Goal: Information Seeking & Learning: Learn about a topic

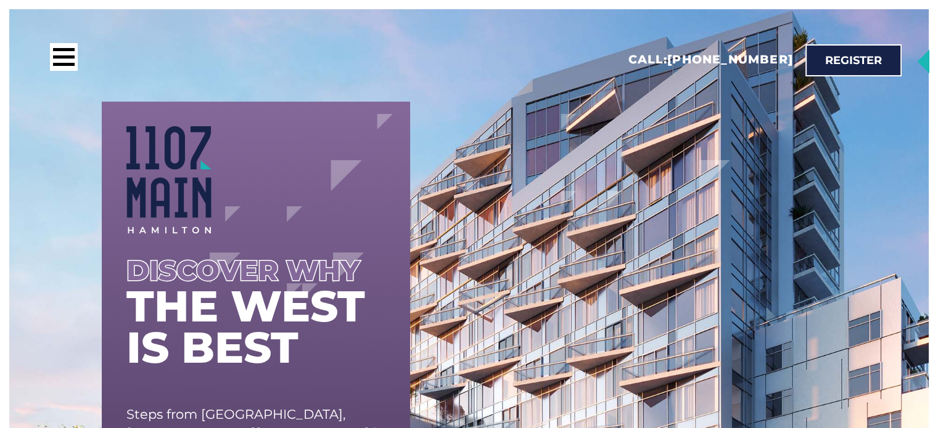
drag, startPoint x: 727, startPoint y: 277, endPoint x: 660, endPoint y: 108, distance: 182.0
click at [660, 108] on ul at bounding box center [468, 7] width 919 height 428
drag, startPoint x: 660, startPoint y: 108, endPoint x: 69, endPoint y: 52, distance: 593.2
click at [69, 52] on div at bounding box center [64, 57] width 28 height 28
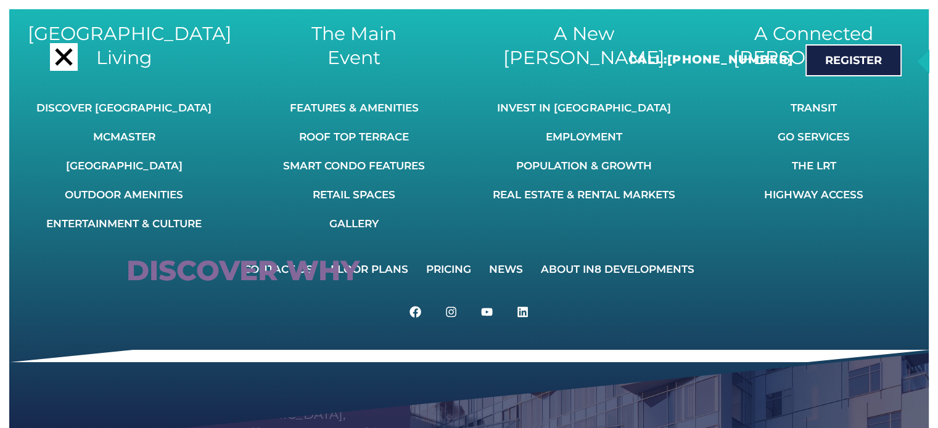
click at [382, 268] on div "Discover why" at bounding box center [255, 270] width 259 height 25
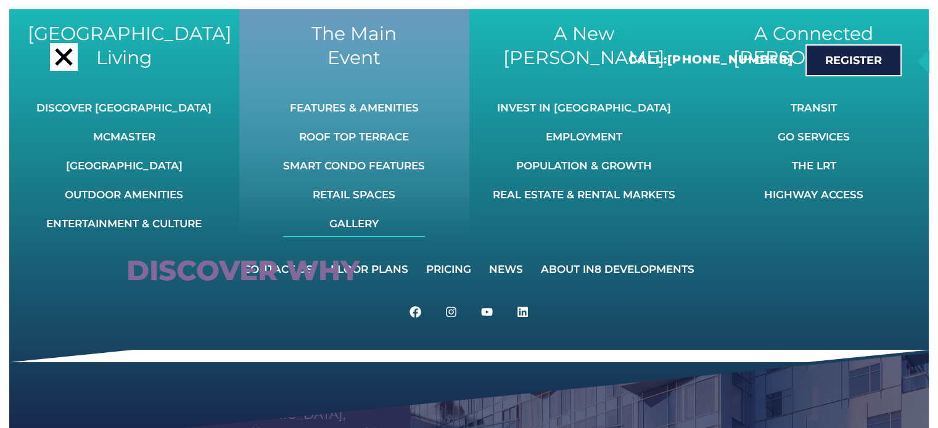
click at [361, 223] on link "Gallery" at bounding box center [354, 223] width 142 height 27
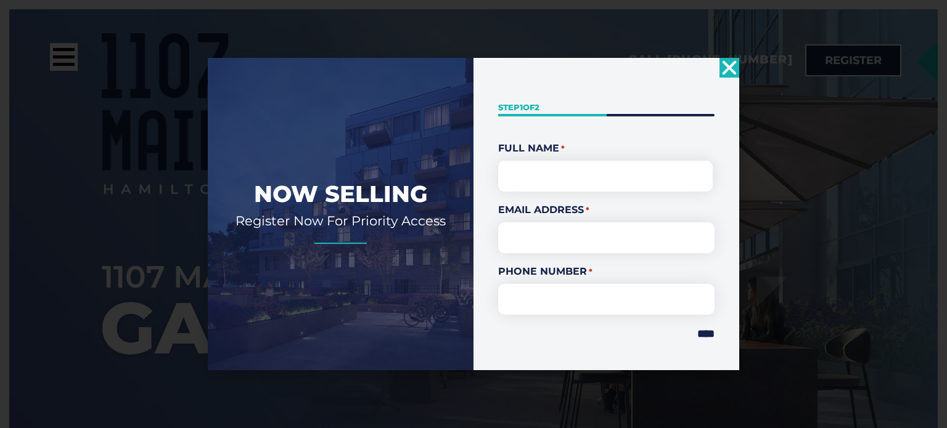
click at [730, 69] on use "Close" at bounding box center [729, 67] width 14 height 14
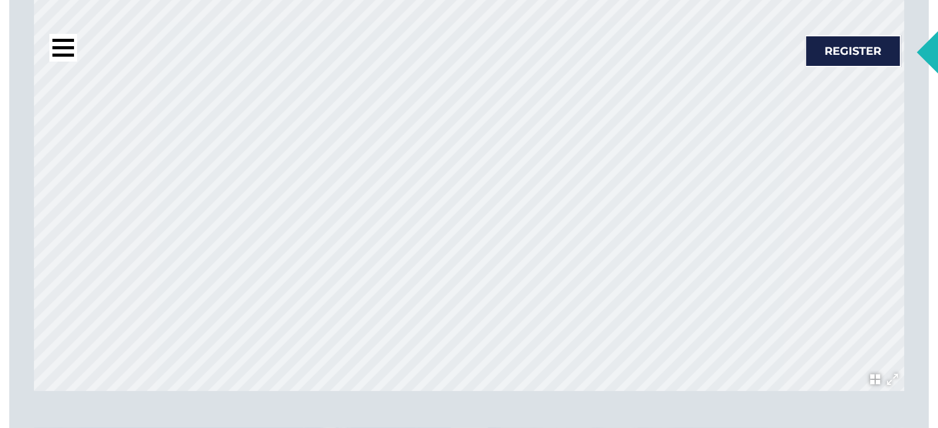
scroll to position [3914, 0]
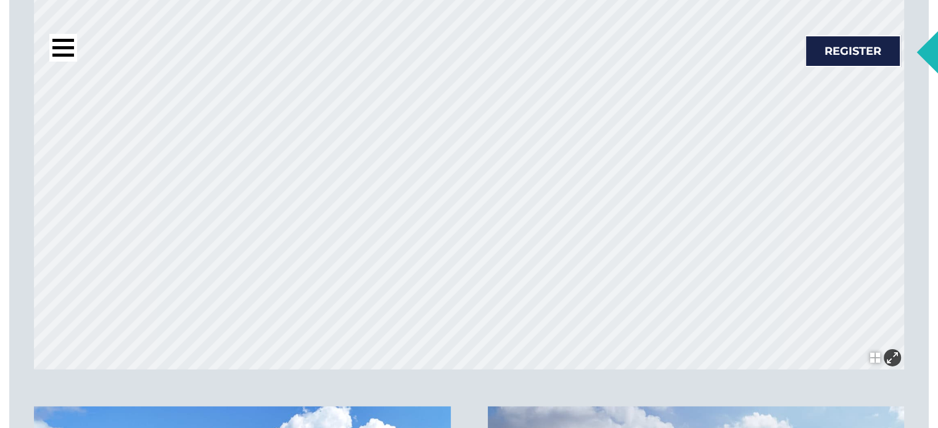
click at [891, 361] on div at bounding box center [891, 358] width 11 height 11
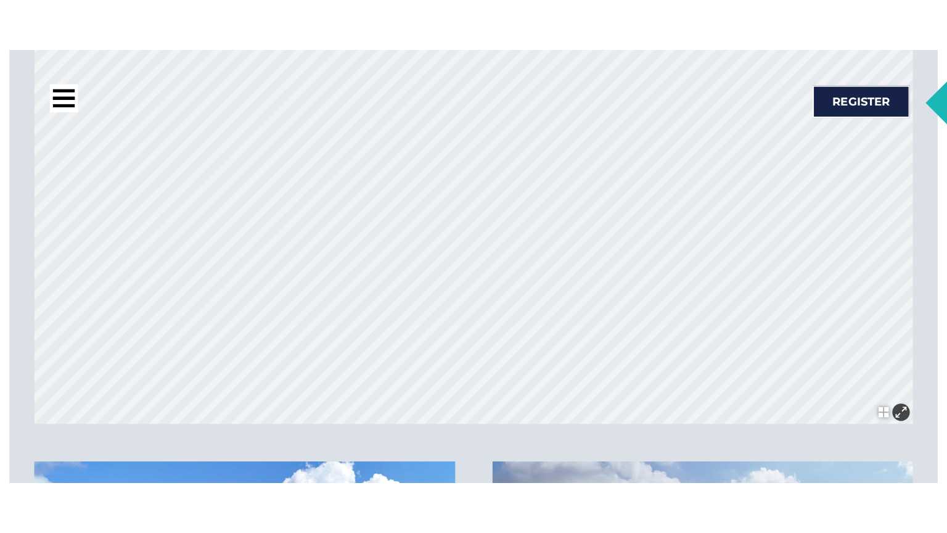
scroll to position [4012, 0]
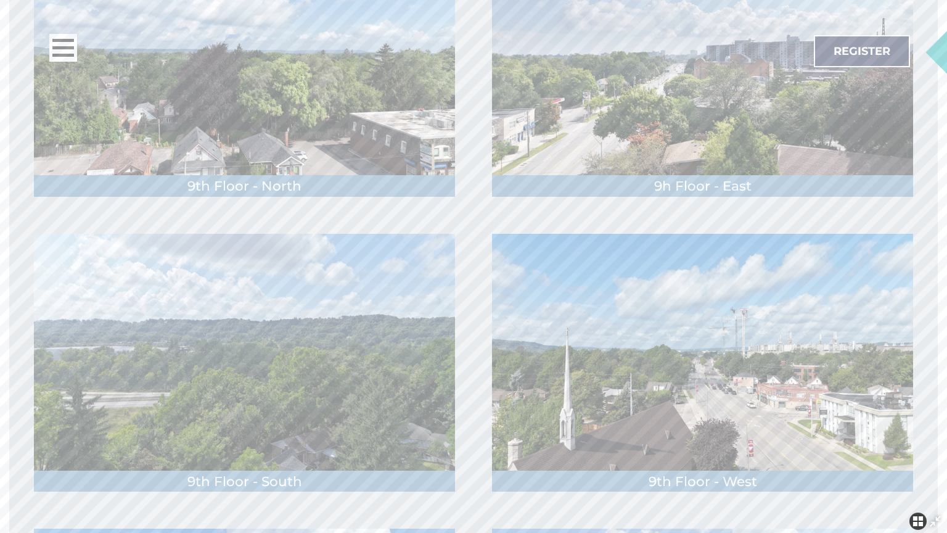
click at [917, 428] on div at bounding box center [917, 520] width 11 height 11
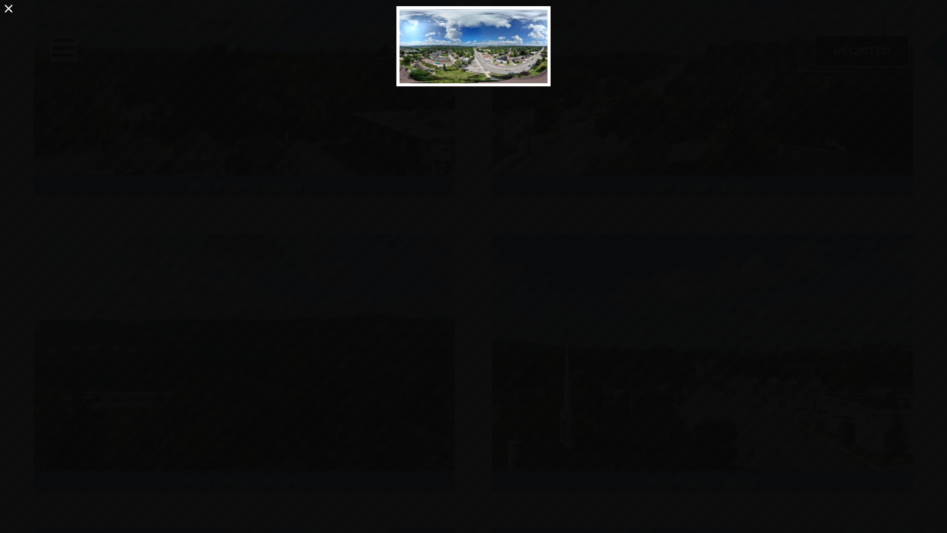
click at [509, 64] on img at bounding box center [473, 46] width 148 height 74
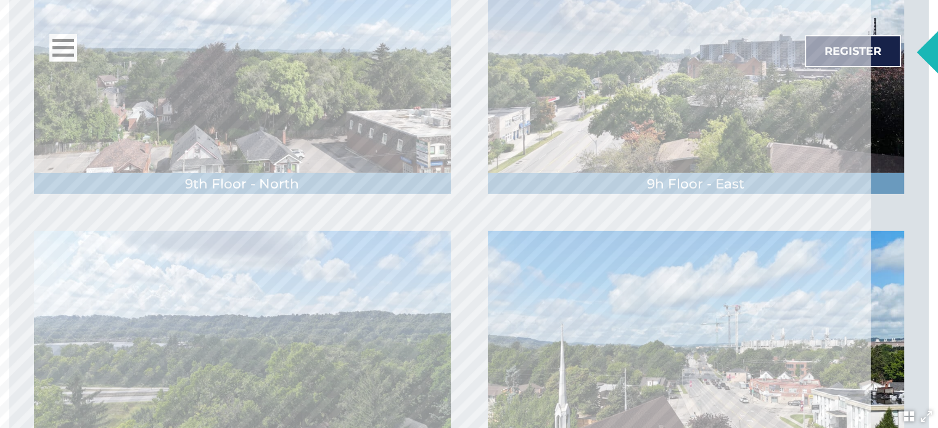
scroll to position [3914, 0]
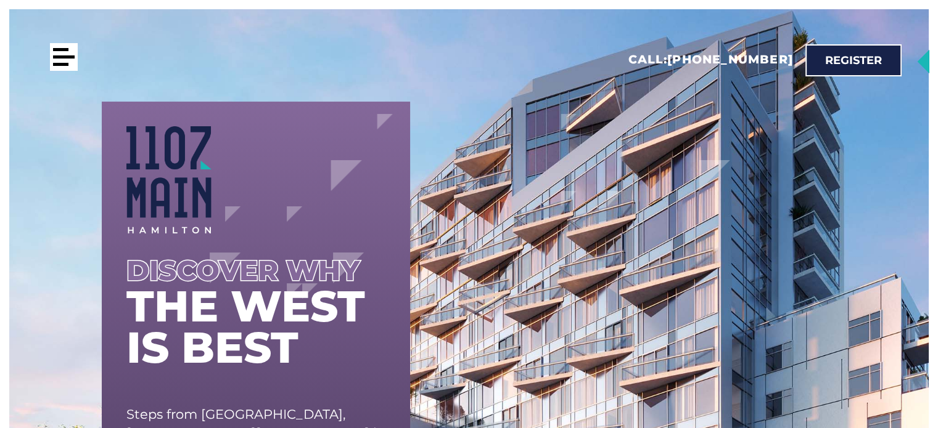
click at [60, 61] on div at bounding box center [64, 57] width 28 height 28
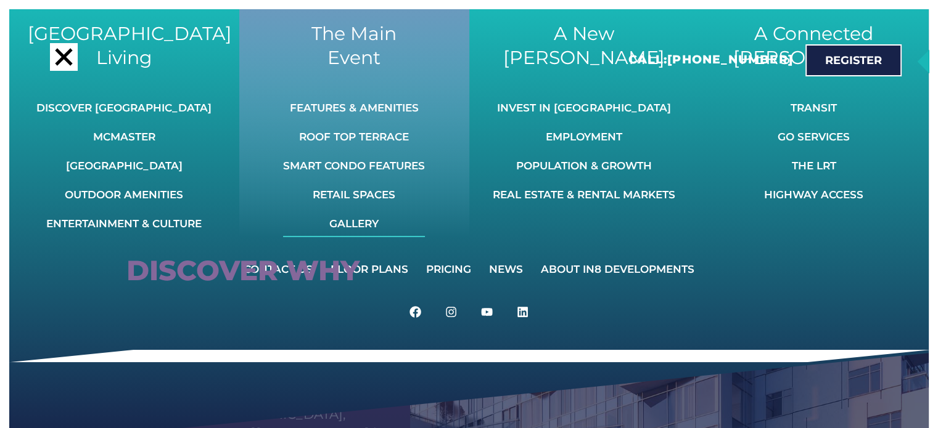
click at [350, 224] on link "Gallery" at bounding box center [354, 223] width 142 height 27
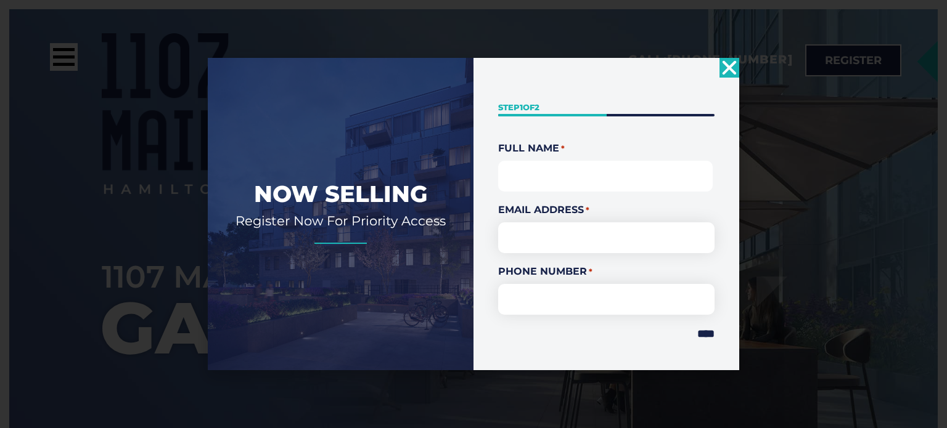
click at [571, 186] on input "First" at bounding box center [605, 176] width 215 height 31
type input "**********"
click at [703, 338] on input "****" at bounding box center [705, 334] width 17 height 11
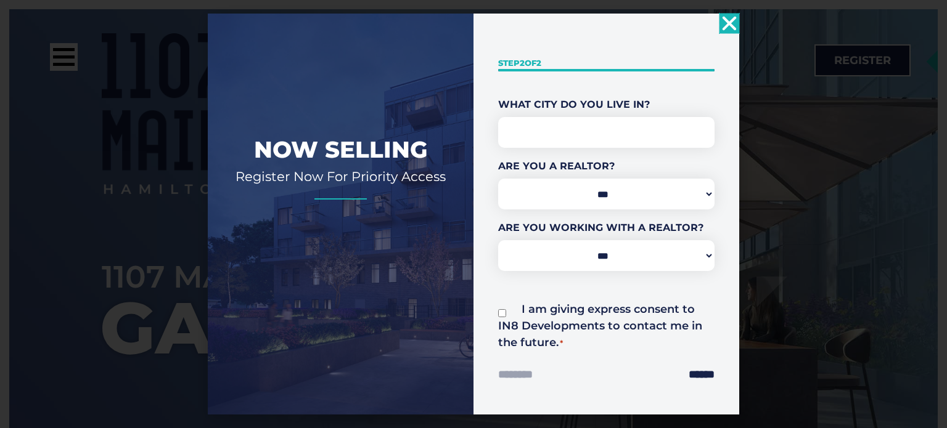
drag, startPoint x: 943, startPoint y: 30, endPoint x: 941, endPoint y: 98, distance: 67.8
click at [937, 98] on html "Skip to content Call: 416-800-3129 A New Hamilton Invest In Hamilton Employment…" at bounding box center [473, 214] width 947 height 428
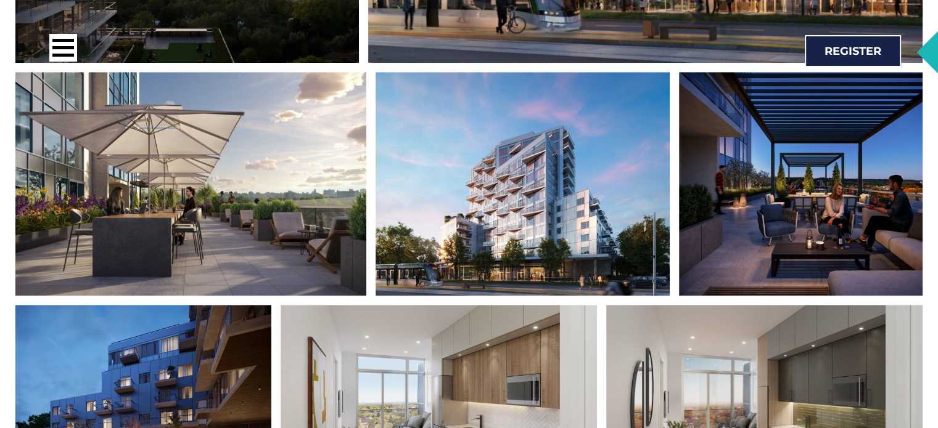
scroll to position [972, 0]
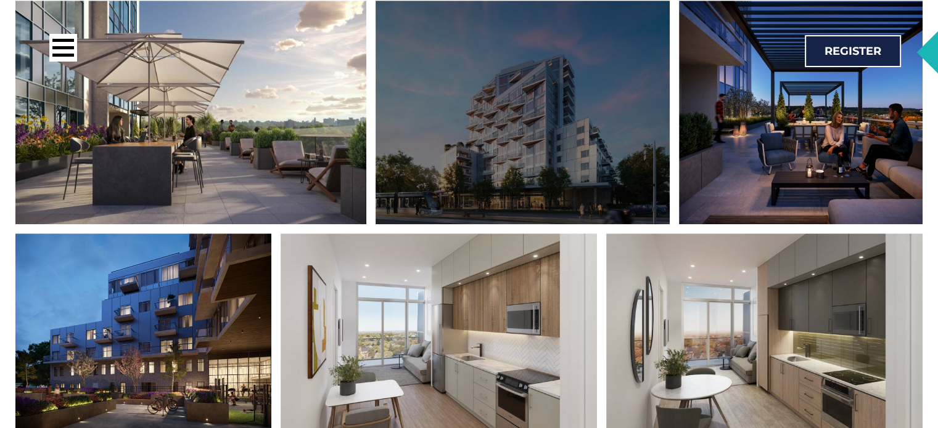
click at [522, 161] on div at bounding box center [522, 112] width 294 height 223
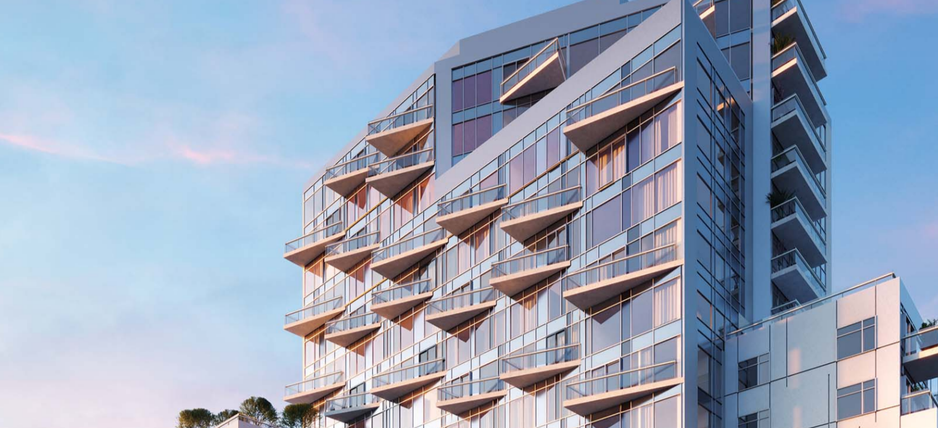
click at [540, 175] on img "4 / 10" at bounding box center [525, 214] width 451 height 342
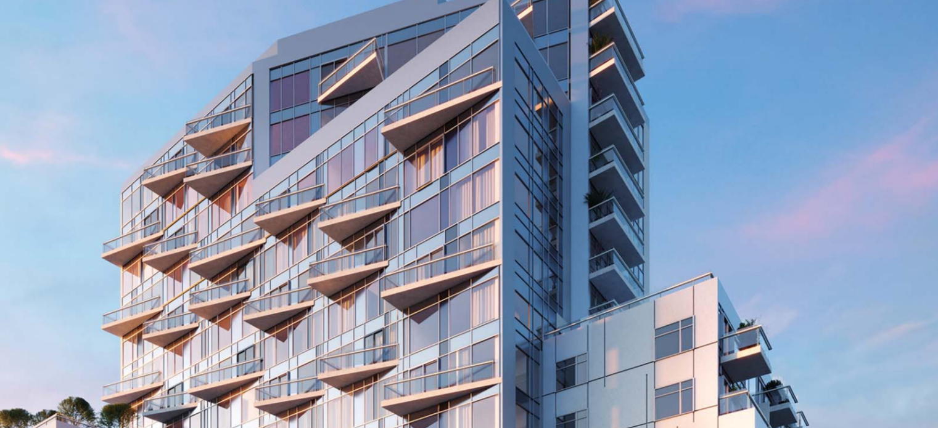
click at [534, 160] on img "4 / 10" at bounding box center [469, 214] width 451 height 342
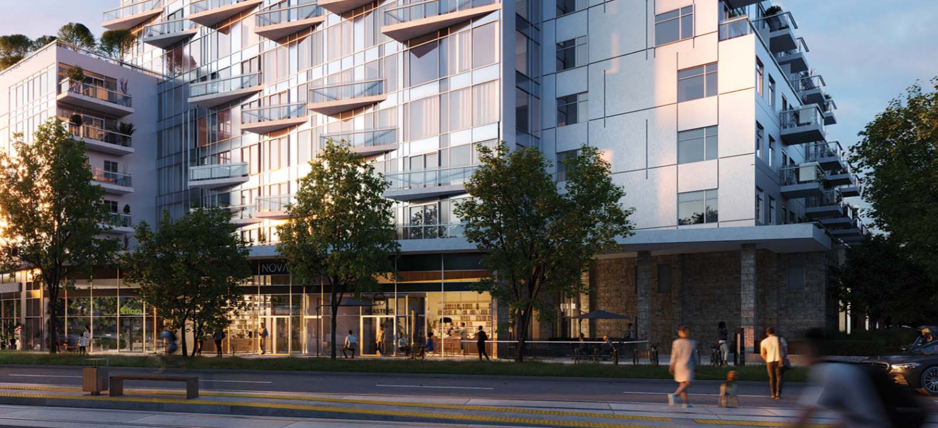
scroll to position [1198, 0]
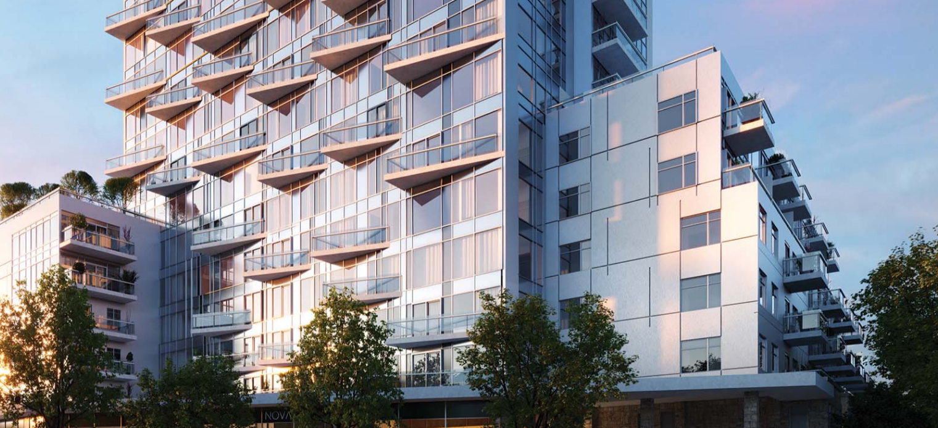
click at [626, 218] on img "4 / 10" at bounding box center [470, 214] width 451 height 342
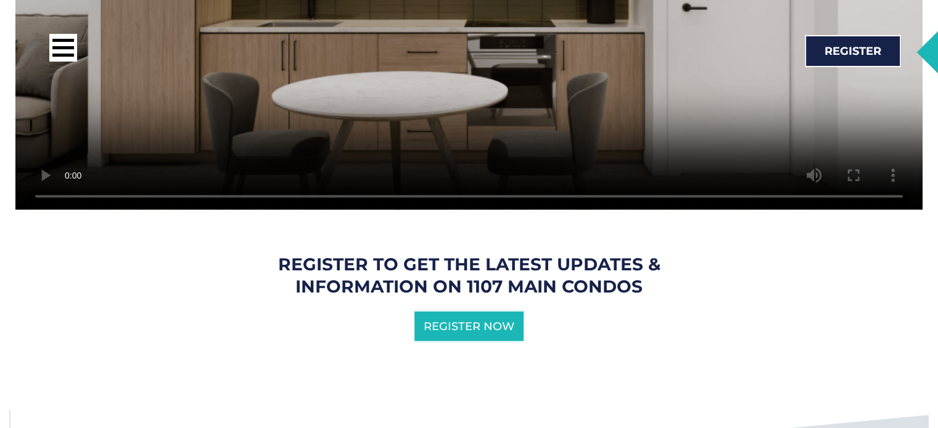
scroll to position [3118, 0]
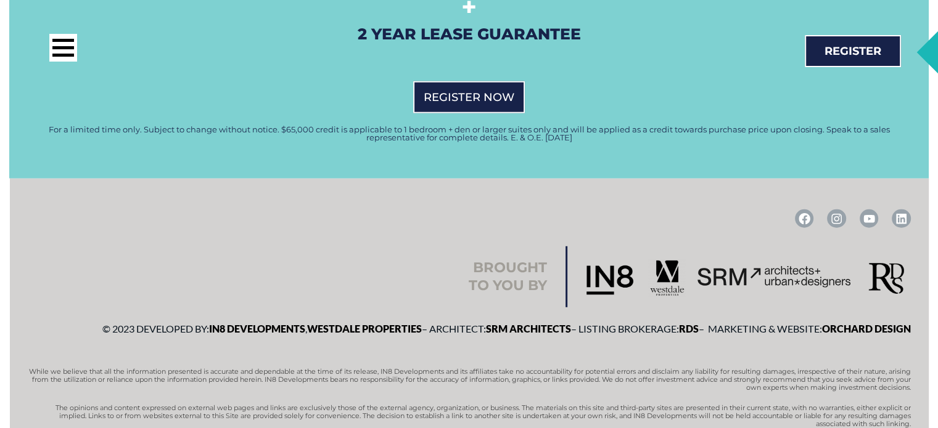
scroll to position [3223, 0]
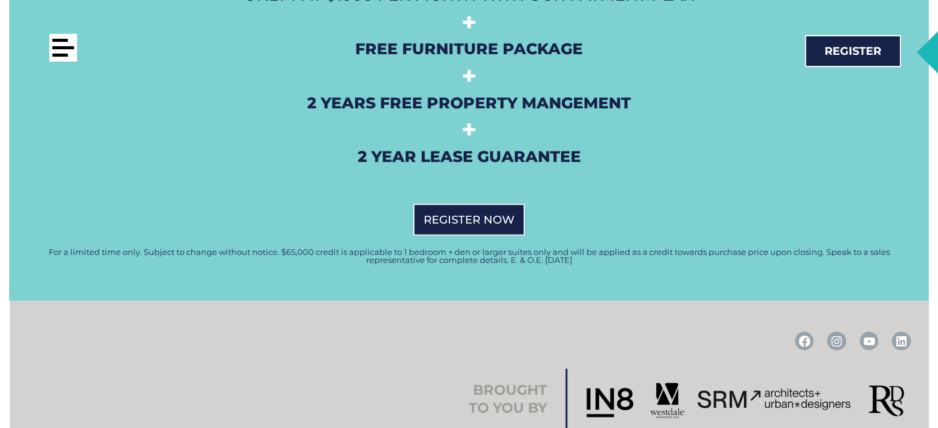
click at [65, 41] on div at bounding box center [59, 40] width 15 height 3
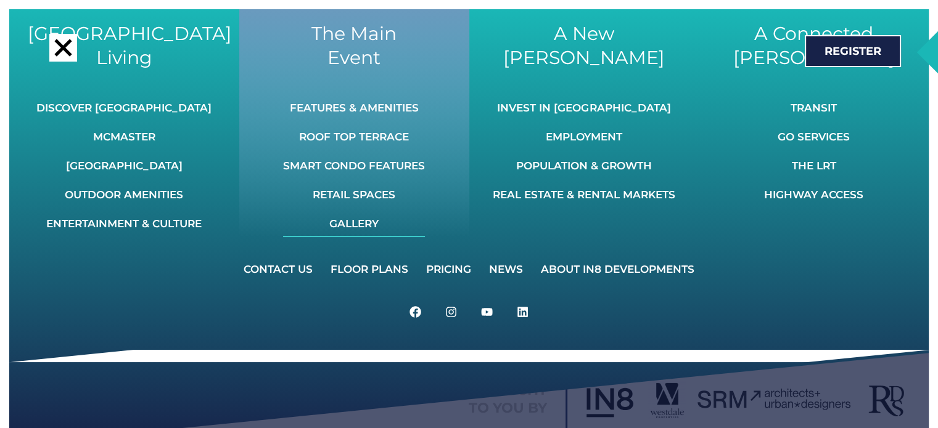
click at [367, 222] on link "Gallery" at bounding box center [354, 223] width 142 height 27
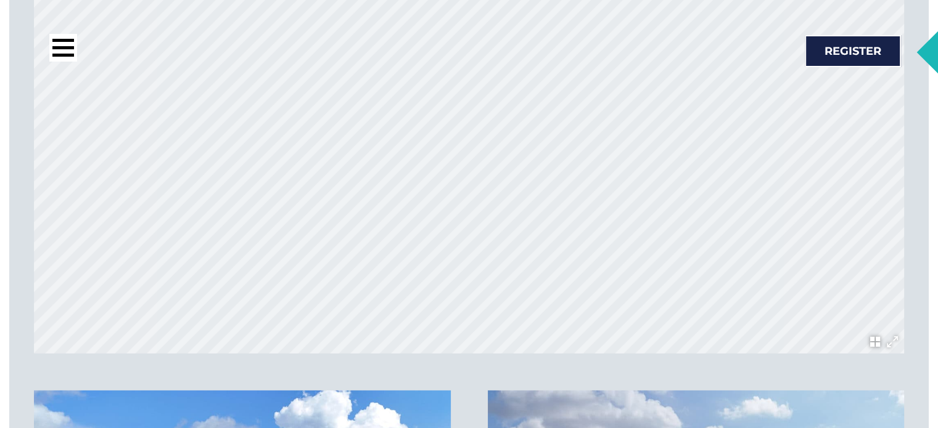
scroll to position [3980, 0]
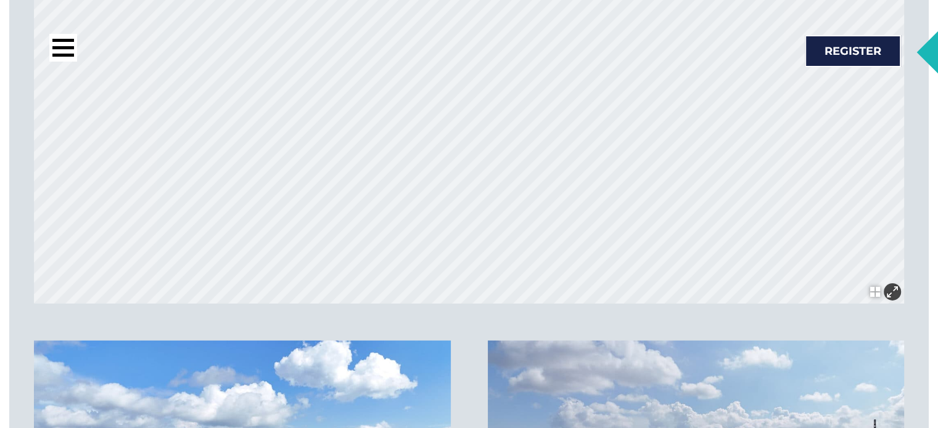
click at [891, 295] on div at bounding box center [891, 292] width 11 height 11
drag, startPoint x: 870, startPoint y: 293, endPoint x: 888, endPoint y: 293, distance: 17.3
click at [888, 293] on div at bounding box center [891, 292] width 11 height 11
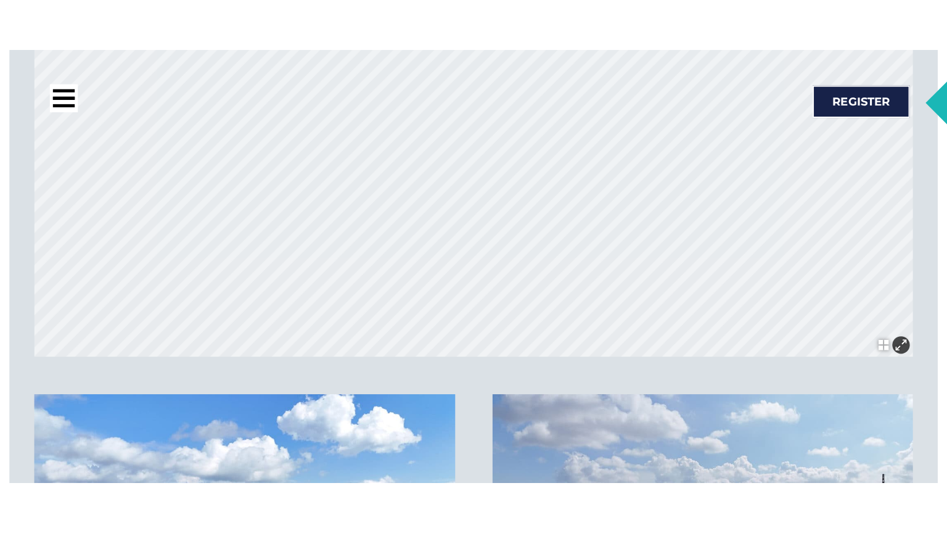
scroll to position [4078, 0]
